Goal: Find specific page/section

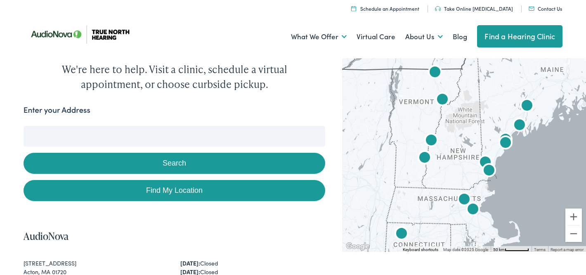
scroll to position [17, 0]
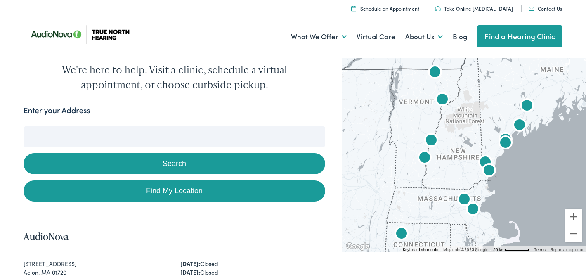
click at [157, 191] on link "Find My Location" at bounding box center [175, 190] width 302 height 21
type input "[GEOGRAPHIC_DATA], [US_STATE]"
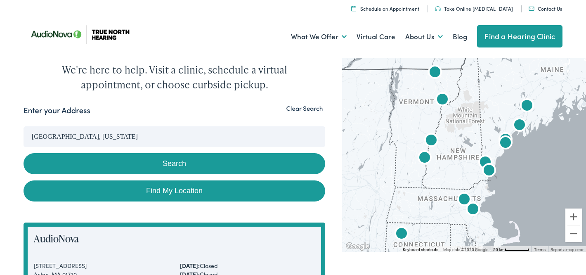
click at [24, 180] on link "Find My Location" at bounding box center [175, 190] width 302 height 21
click at [262, 115] on div "Enter your Address" at bounding box center [175, 112] width 302 height 16
click at [95, 38] on img at bounding box center [84, 34] width 120 height 42
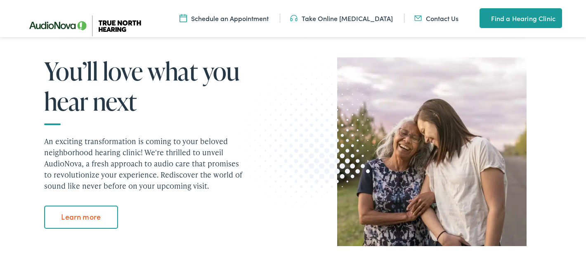
scroll to position [759, 0]
